Goal: Information Seeking & Learning: Check status

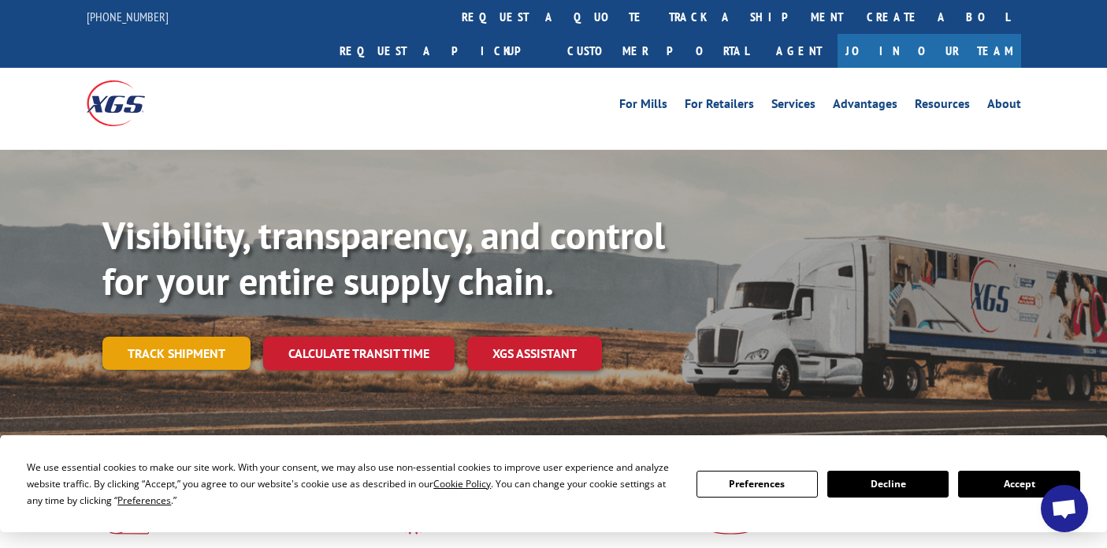
click at [128, 337] on link "Track shipment" at bounding box center [176, 353] width 148 height 33
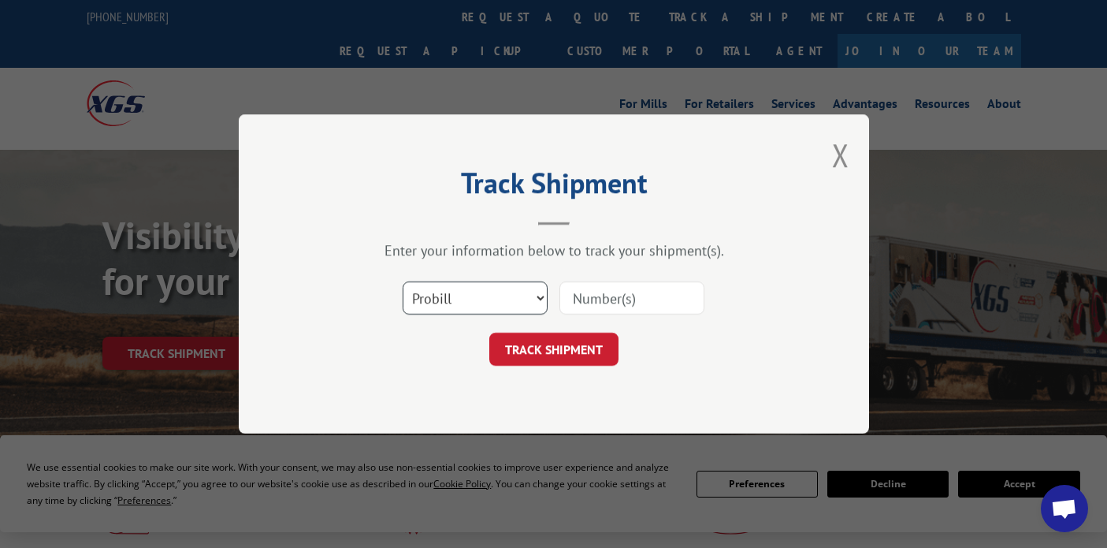
click at [495, 303] on select "Select category... Probill BOL PO" at bounding box center [475, 297] width 145 height 33
click at [584, 299] on input at bounding box center [632, 297] width 145 height 33
paste input "17621383"
type input "17621383"
click button "TRACK SHIPMENT" at bounding box center [553, 349] width 129 height 33
